Goal: Check status: Check status

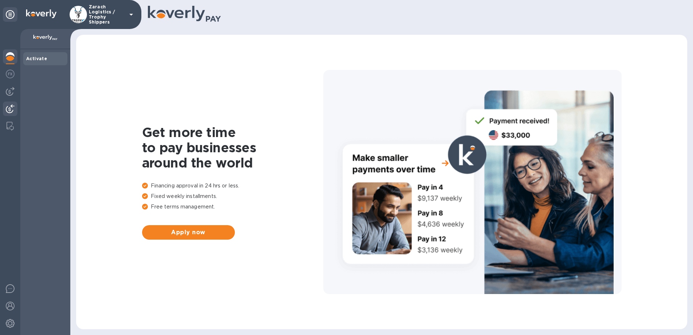
click at [4, 104] on div at bounding box center [10, 109] width 14 height 16
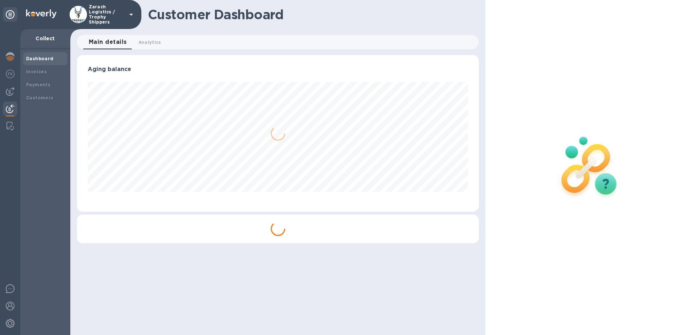
scroll to position [157, 402]
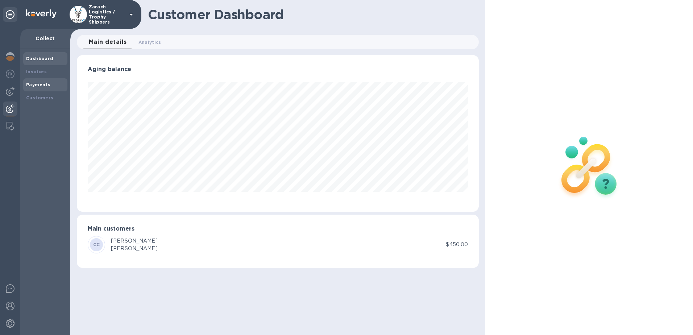
click at [36, 85] on b "Payments" at bounding box center [38, 84] width 24 height 5
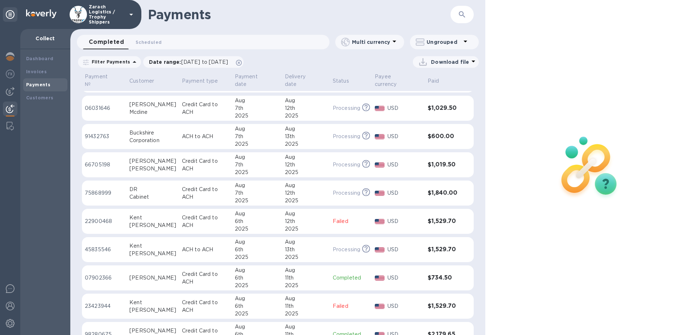
scroll to position [763, 0]
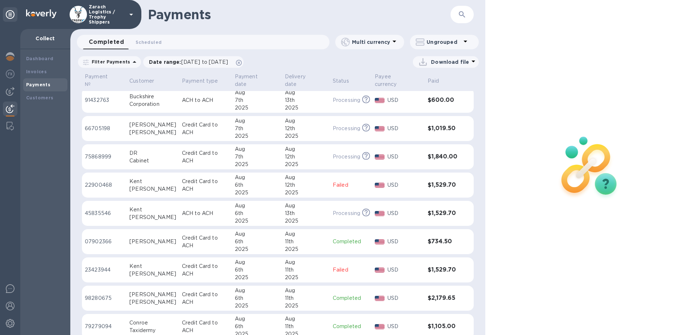
click at [192, 320] on p "Credit Card to ACH" at bounding box center [205, 326] width 47 height 15
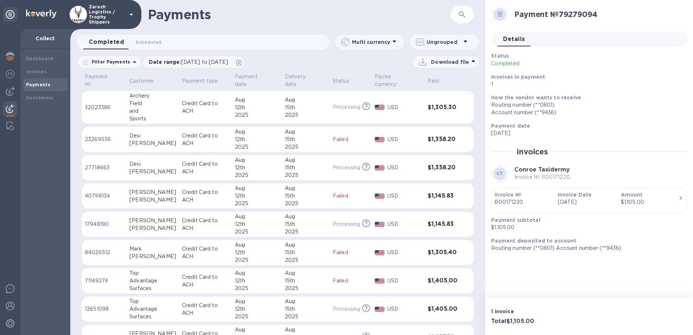
drag, startPoint x: 90, startPoint y: 90, endPoint x: 118, endPoint y: 99, distance: 29.2
click at [95, 92] on td "32023386" at bounding box center [104, 107] width 45 height 33
